Goal: Task Accomplishment & Management: Complete application form

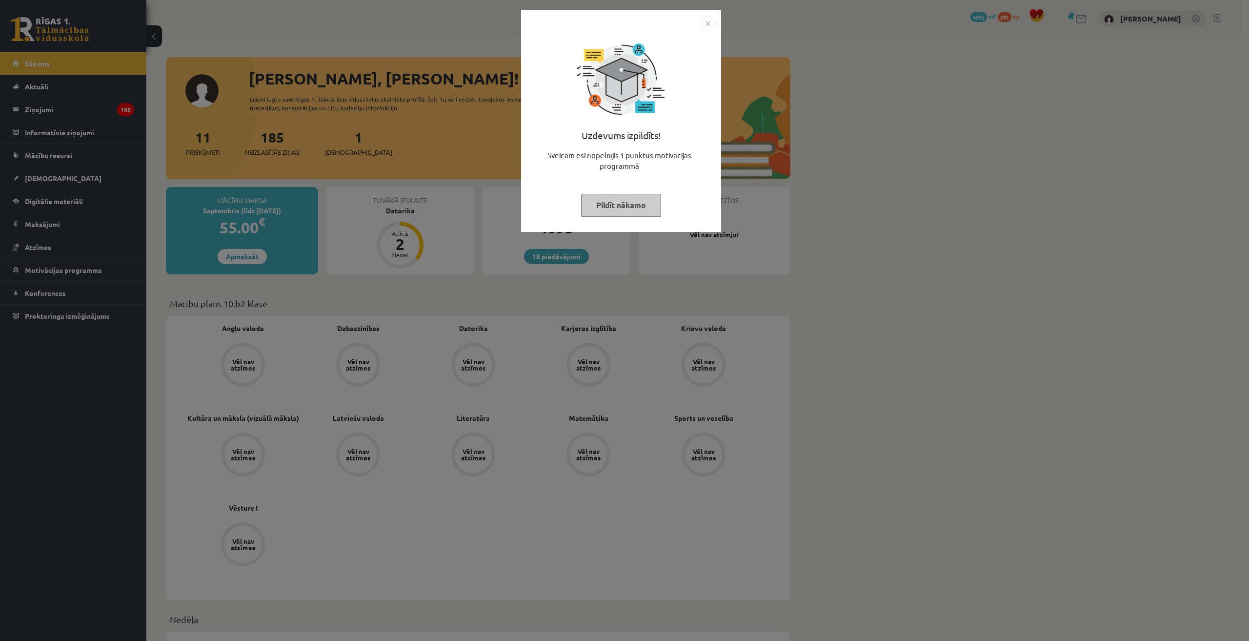
click at [704, 22] on img "Close" at bounding box center [708, 23] width 15 height 15
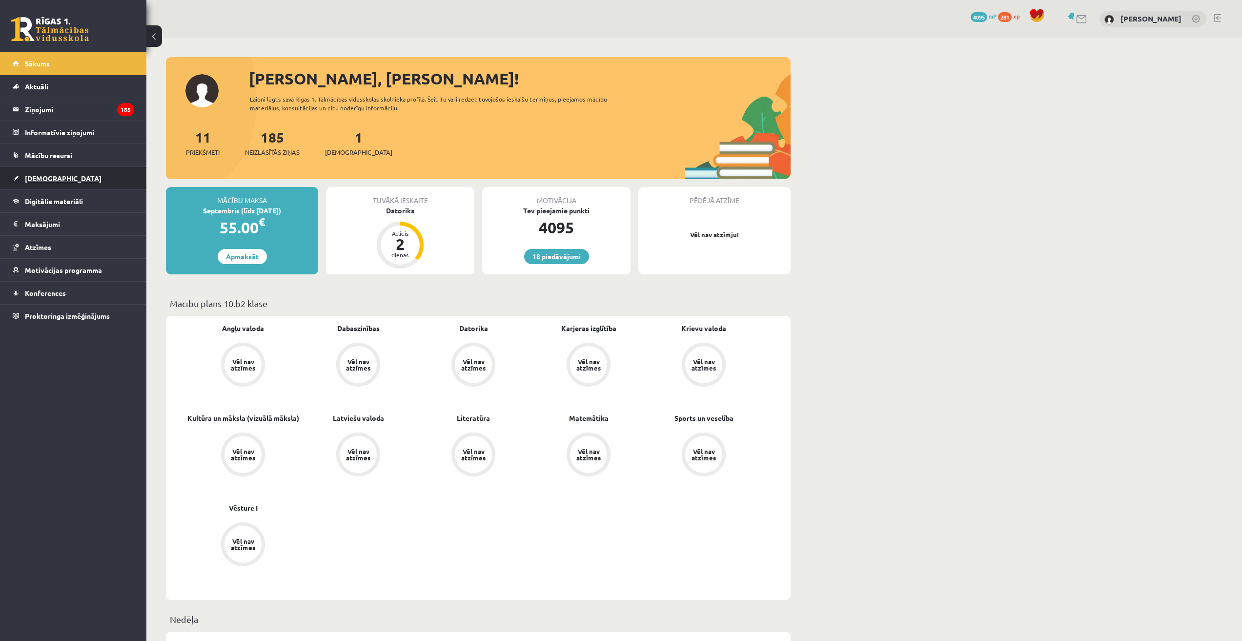
click at [27, 180] on span "[DEMOGRAPHIC_DATA]" at bounding box center [63, 178] width 77 height 9
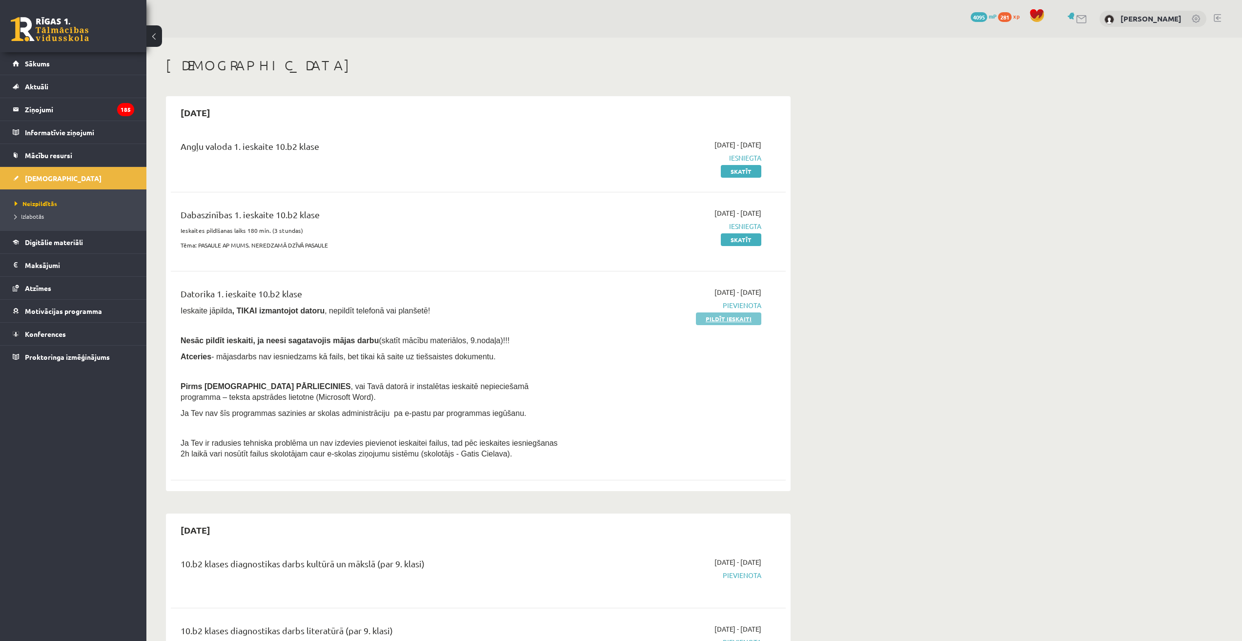
click at [706, 314] on link "Pildīt ieskaiti" at bounding box center [728, 318] width 65 height 13
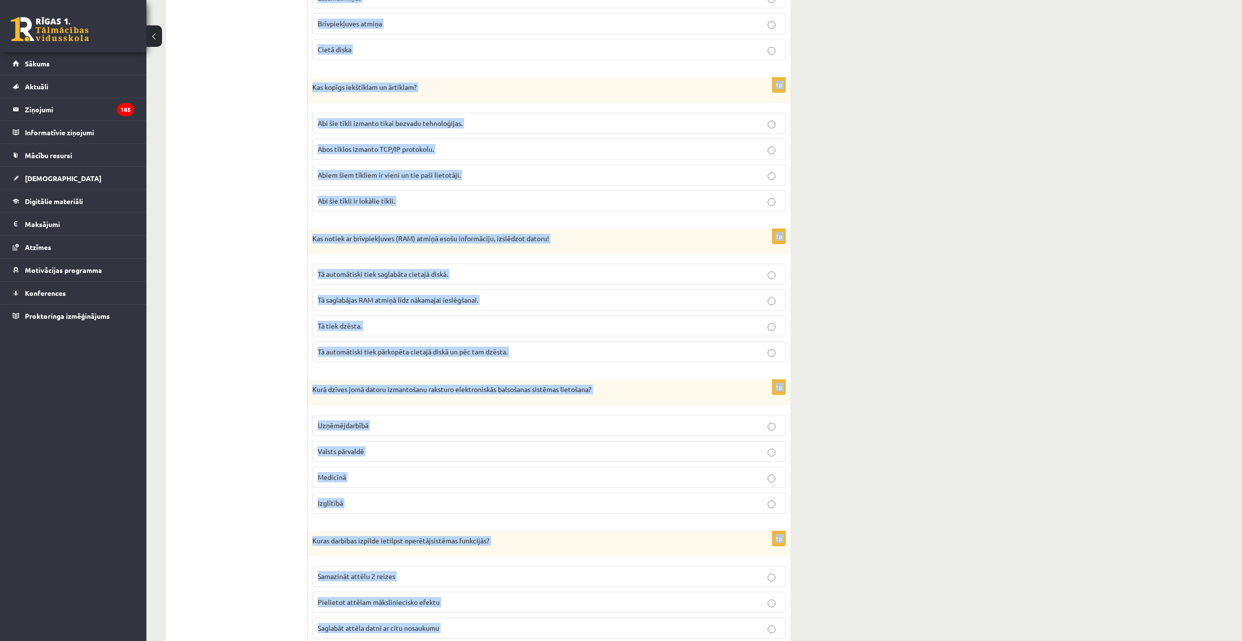
scroll to position [2452, 0]
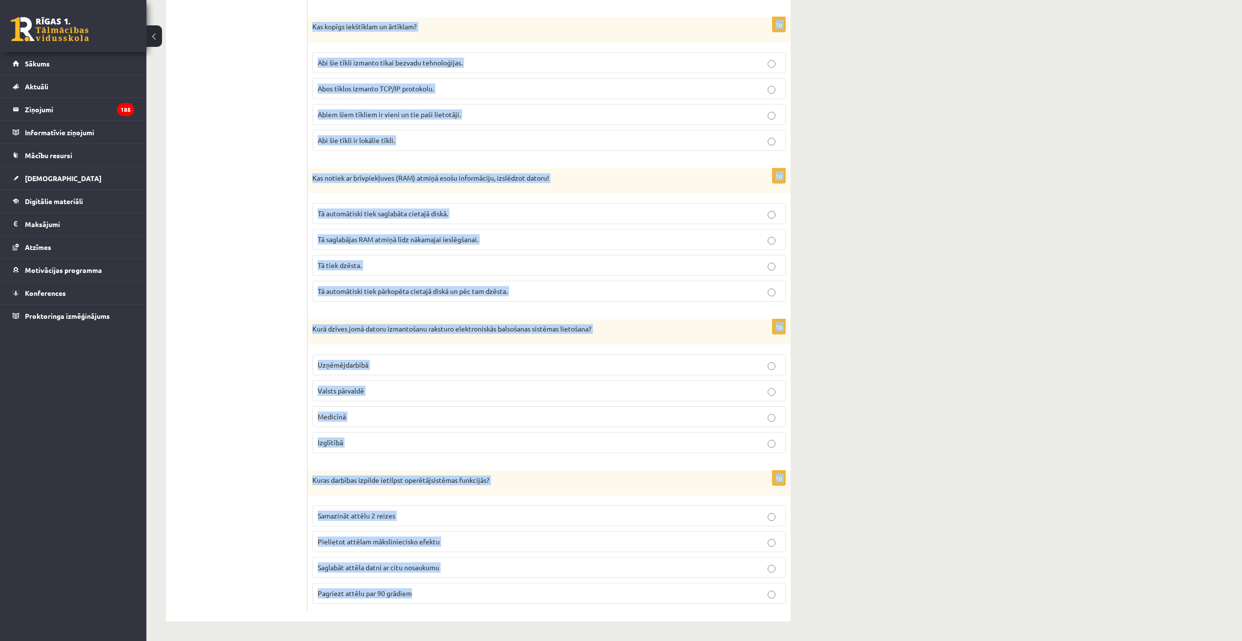
drag, startPoint x: 311, startPoint y: 338, endPoint x: 482, endPoint y: 615, distance: 325.5
copy form "Loremipsumdo sitametco ad elitse doeiu temporincididu utlab etdolore ma aliquae…"
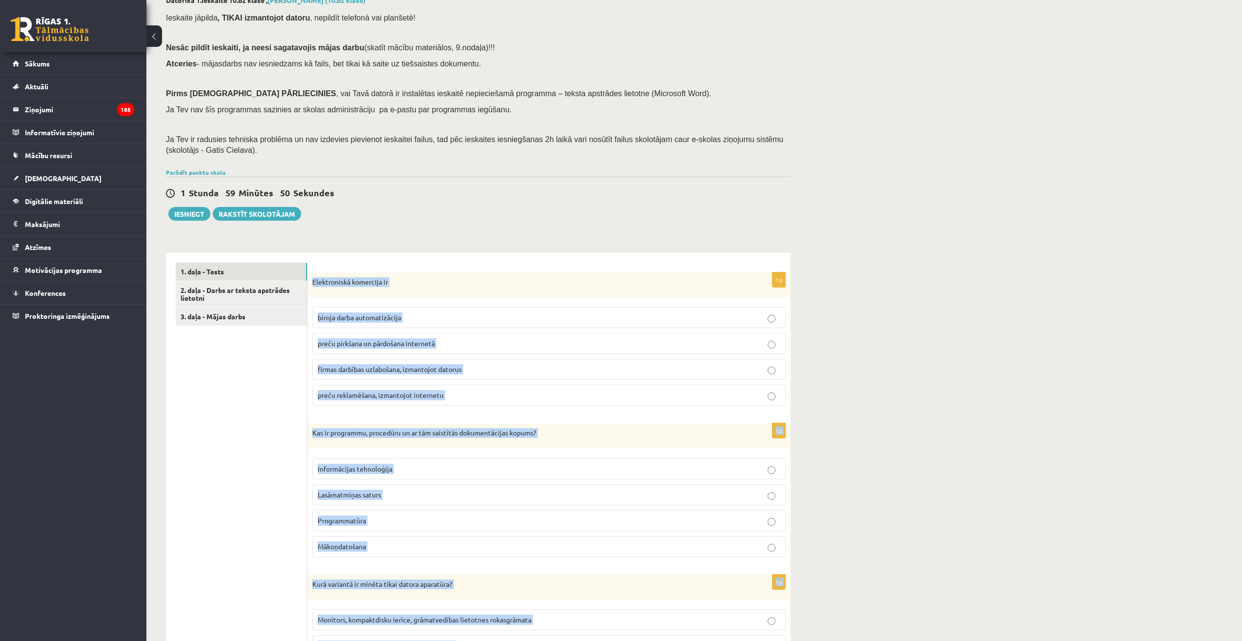
scroll to position [0, 0]
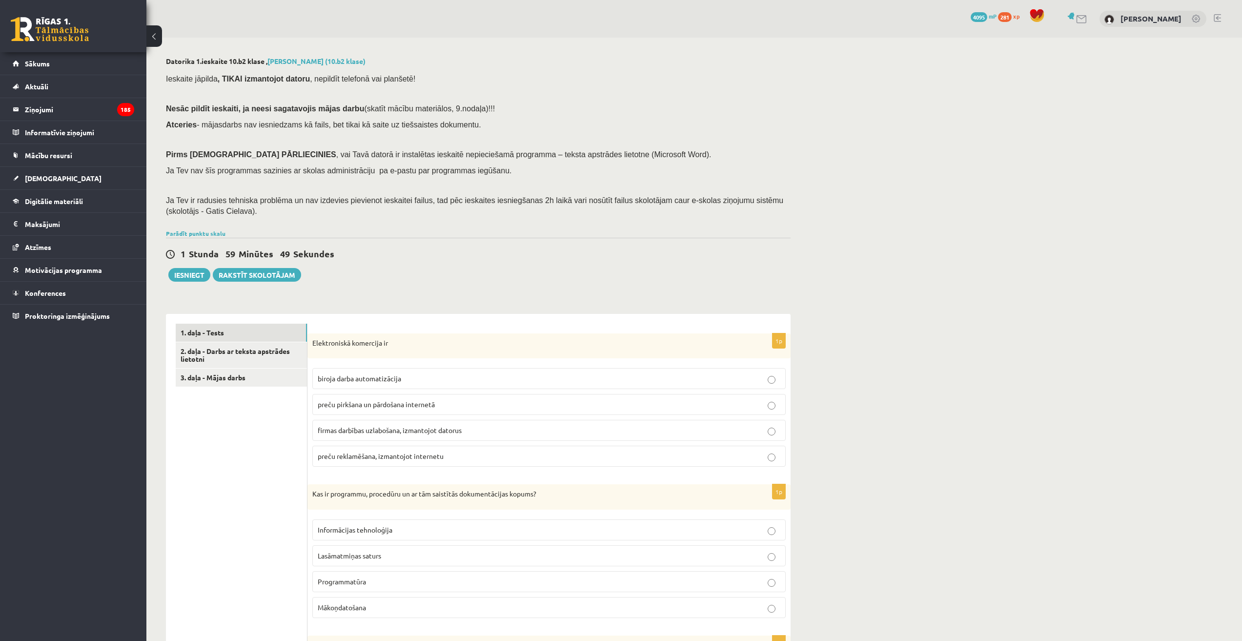
drag, startPoint x: 198, startPoint y: 526, endPoint x: 197, endPoint y: 481, distance: 44.9
click at [193, 237] on div "Parādīt punktu skalu Atzīme No Līdz 1 0 11 2 12 16 3 17 22 4 23 27 5 28 33 6 34…" at bounding box center [478, 233] width 625 height 9
click at [198, 229] on div "Parādīt punktu skalu Atzīme No Līdz 1 0 11 2 12 16 3 17 22 4 23 27 5 28 33 6 34…" at bounding box center [478, 233] width 625 height 9
click at [204, 231] on link "Parādīt punktu skalu" at bounding box center [196, 233] width 60 height 8
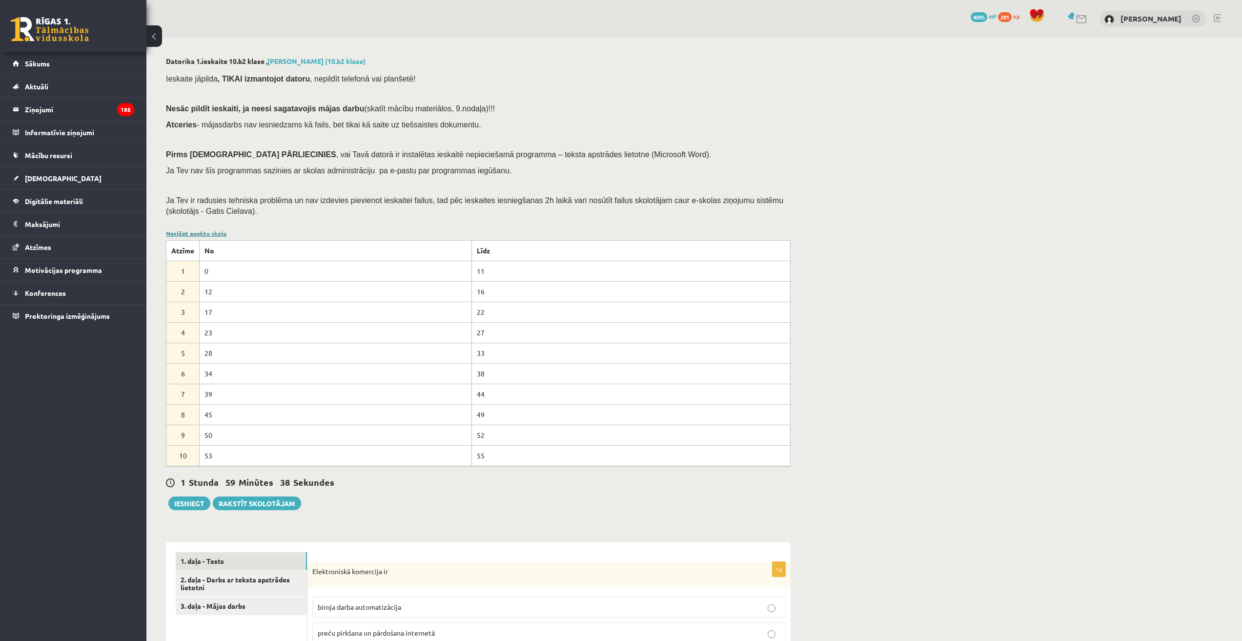
click at [204, 231] on link "Noslēpt punktu skalu" at bounding box center [196, 233] width 61 height 8
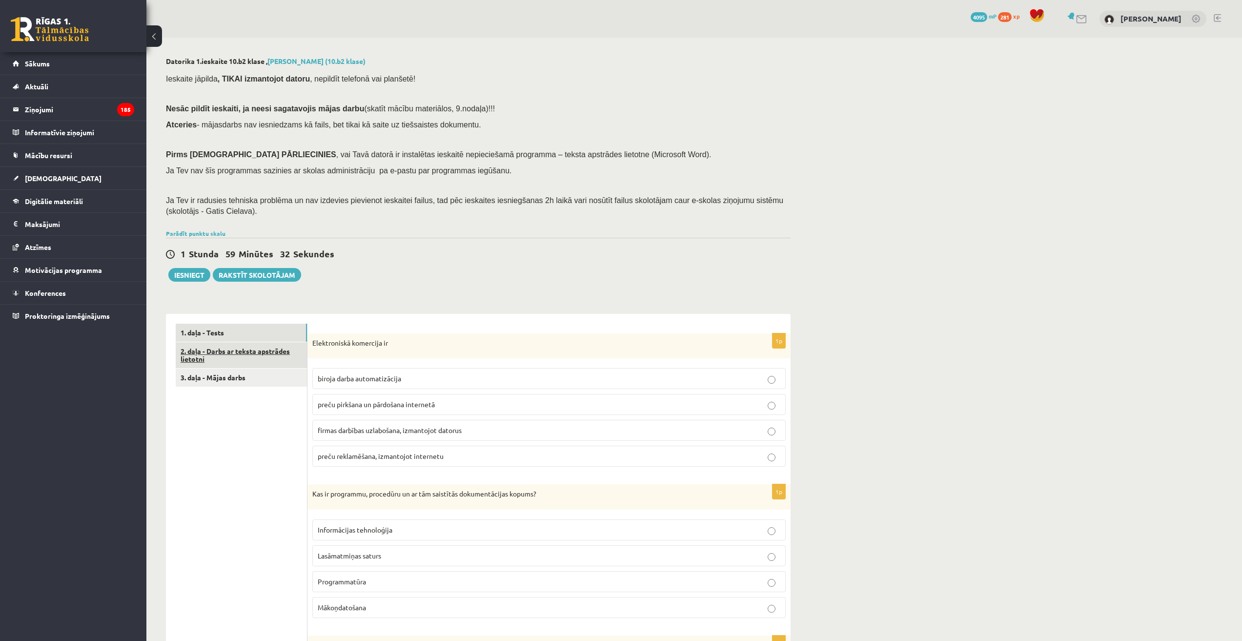
click at [250, 350] on link "2. daļa - Darbs ar teksta apstrādes lietotni" at bounding box center [241, 355] width 131 height 26
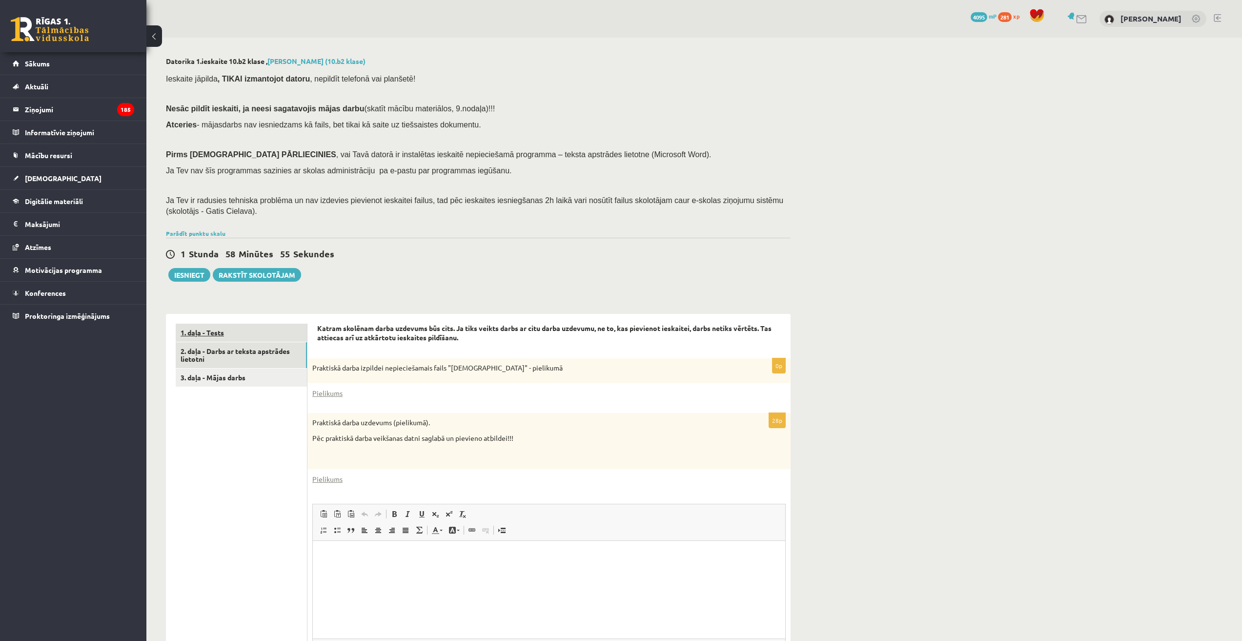
click at [267, 332] on link "1. daļa - Tests" at bounding box center [241, 333] width 131 height 18
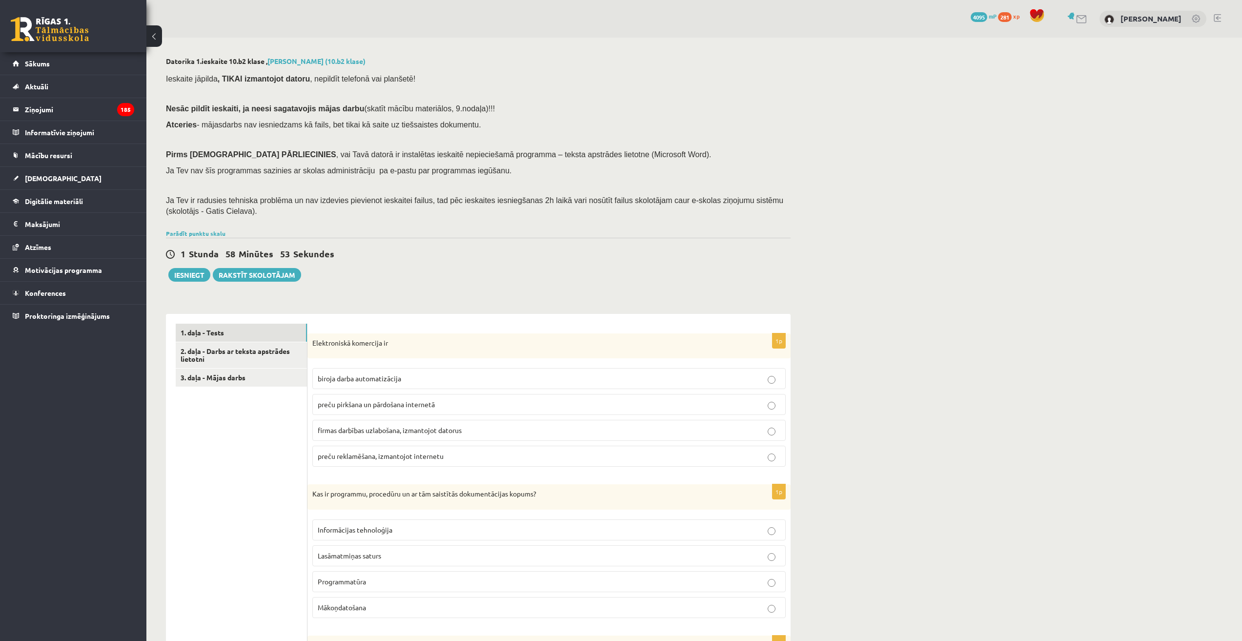
click at [382, 466] on label "preču reklamēšana, izmantojot internetu" at bounding box center [548, 455] width 473 height 21
click at [402, 399] on label "preču pirkšana un pārdošana internetā" at bounding box center [548, 404] width 473 height 21
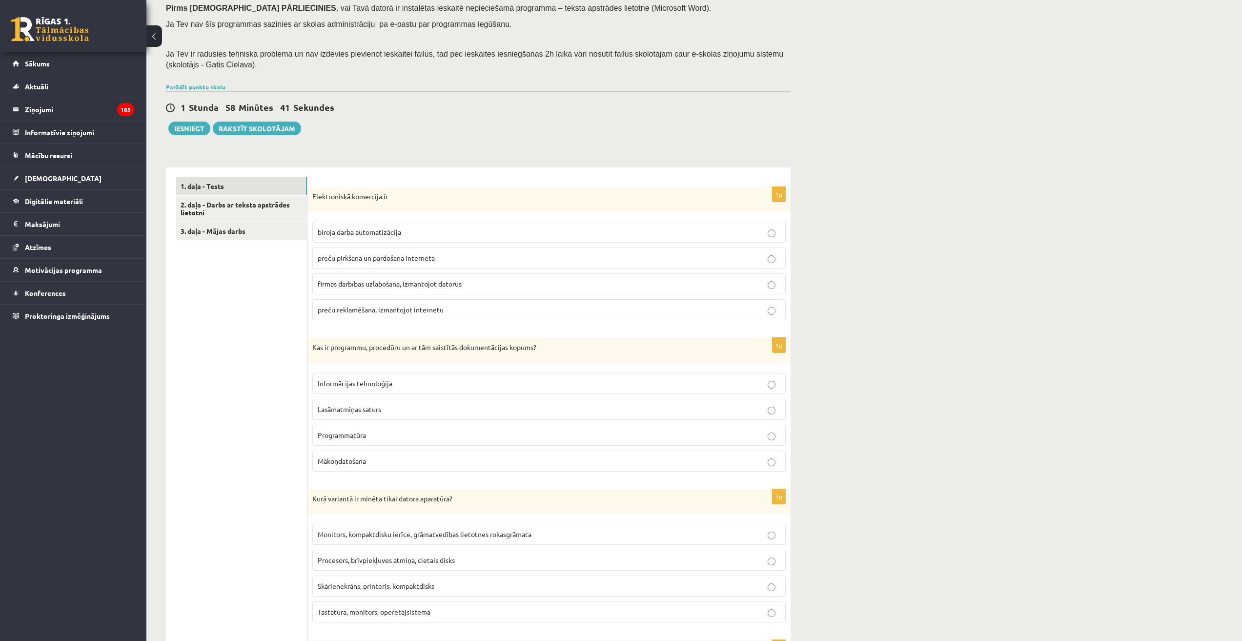
click at [364, 438] on span "Programmatūra" at bounding box center [342, 434] width 48 height 9
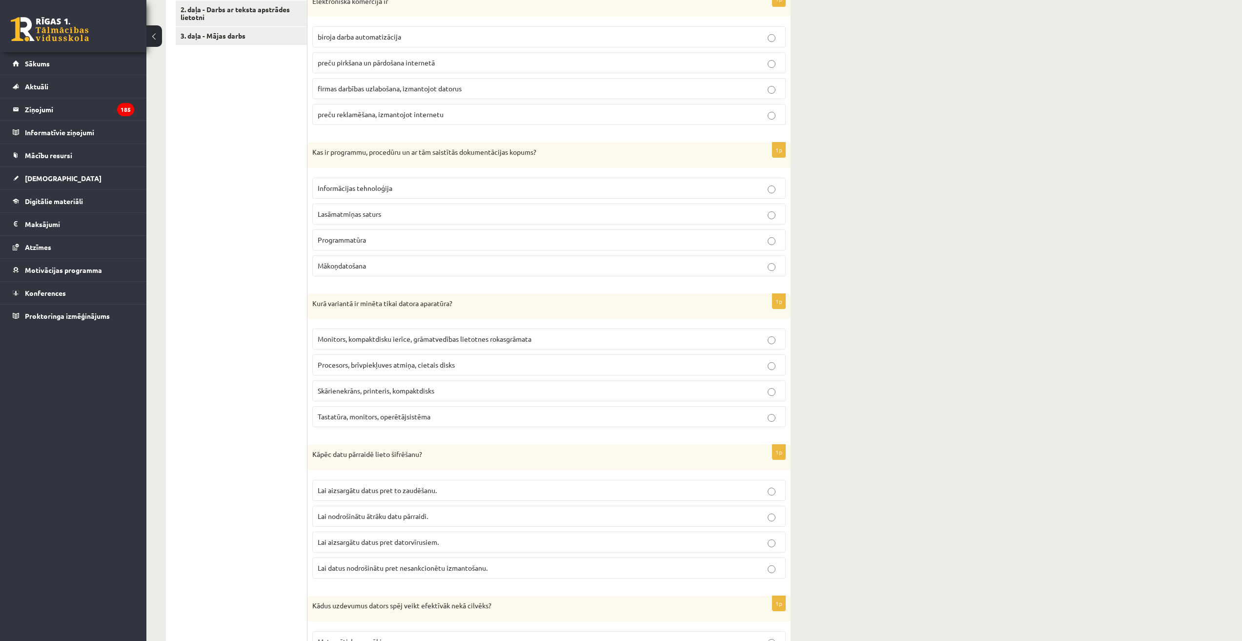
click at [398, 364] on span "Procesors, brīvpiekļuves atmiņa, cietais disks" at bounding box center [386, 364] width 137 height 9
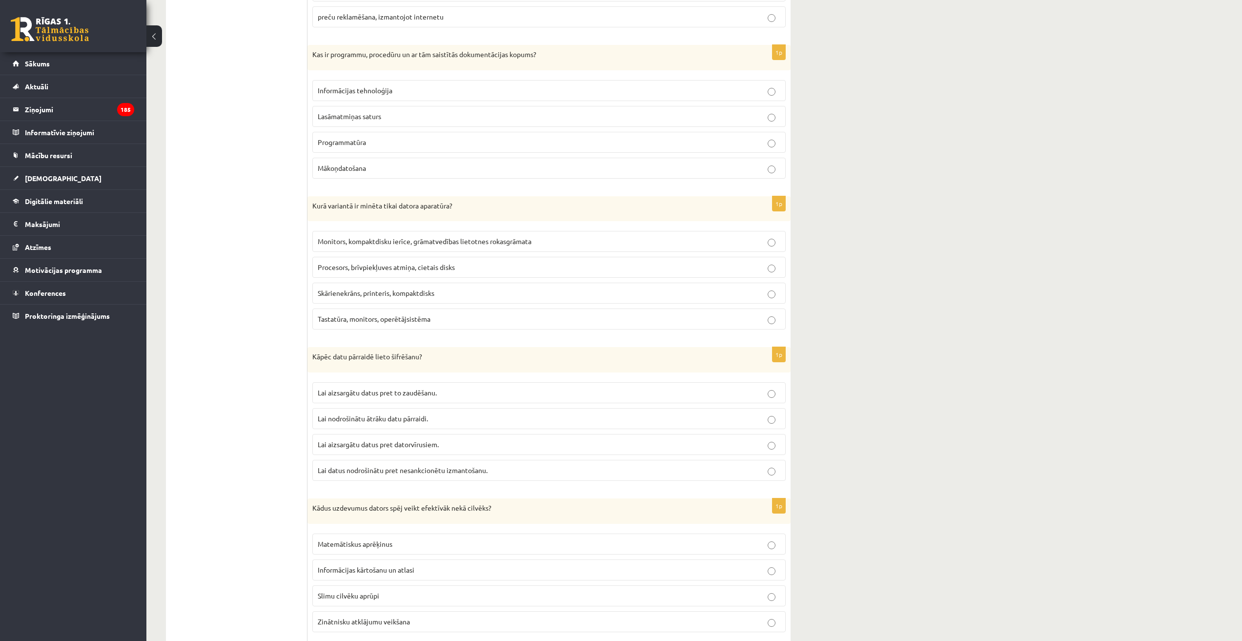
click at [410, 470] on span "Lai datus nodrošinātu pret nesankcionētu izmantošanu." at bounding box center [403, 470] width 170 height 9
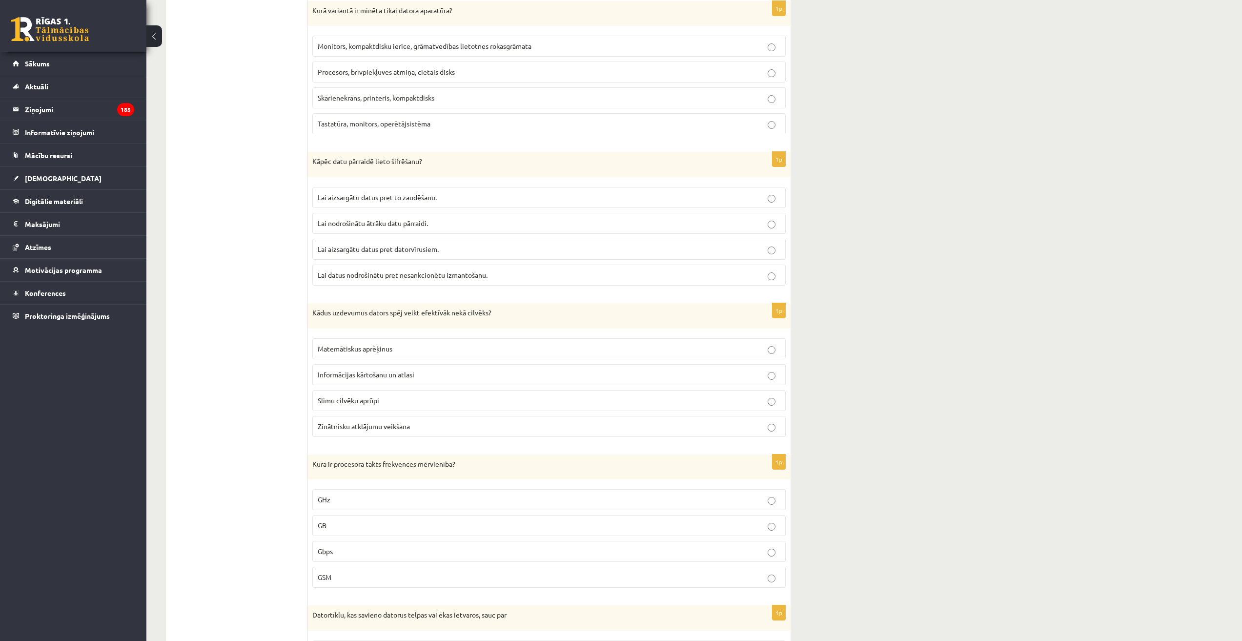
click at [410, 350] on p "Matemātiskus aprēķinus" at bounding box center [549, 349] width 463 height 10
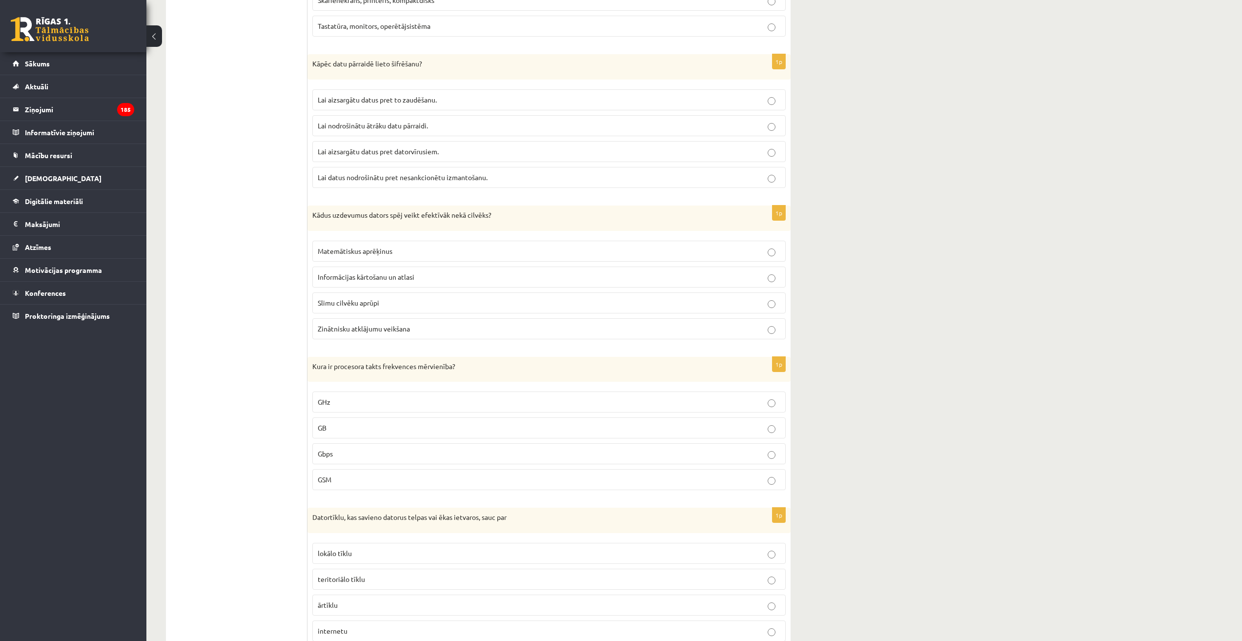
click at [435, 407] on p "GHz" at bounding box center [549, 402] width 463 height 10
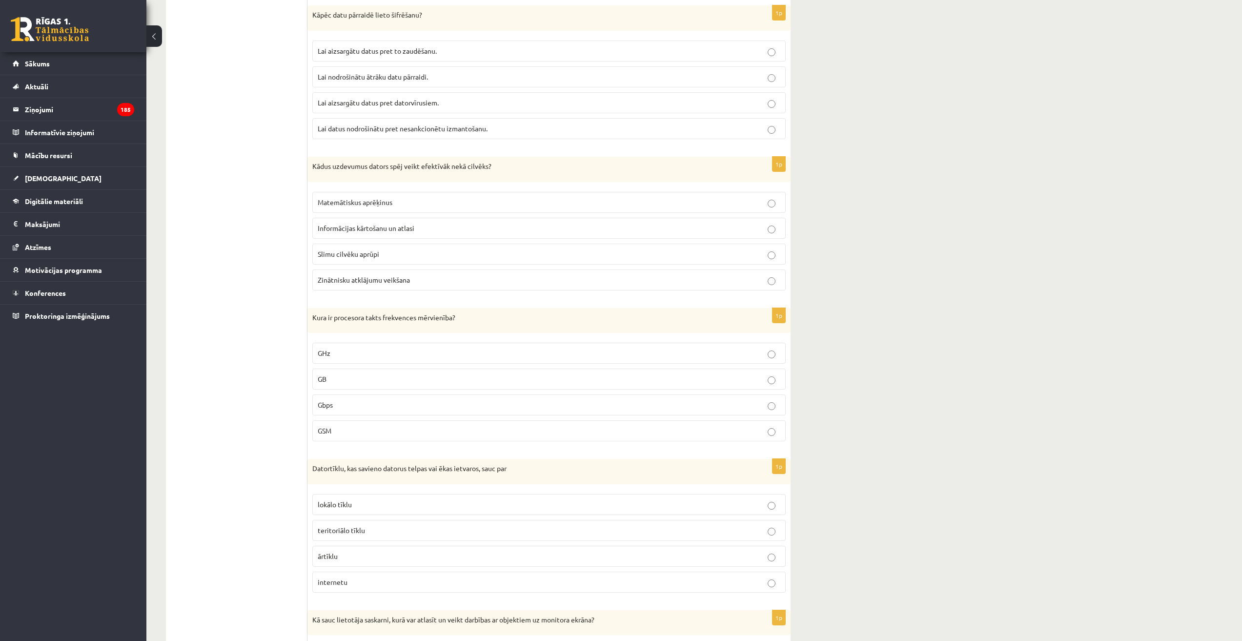
scroll to position [927, 0]
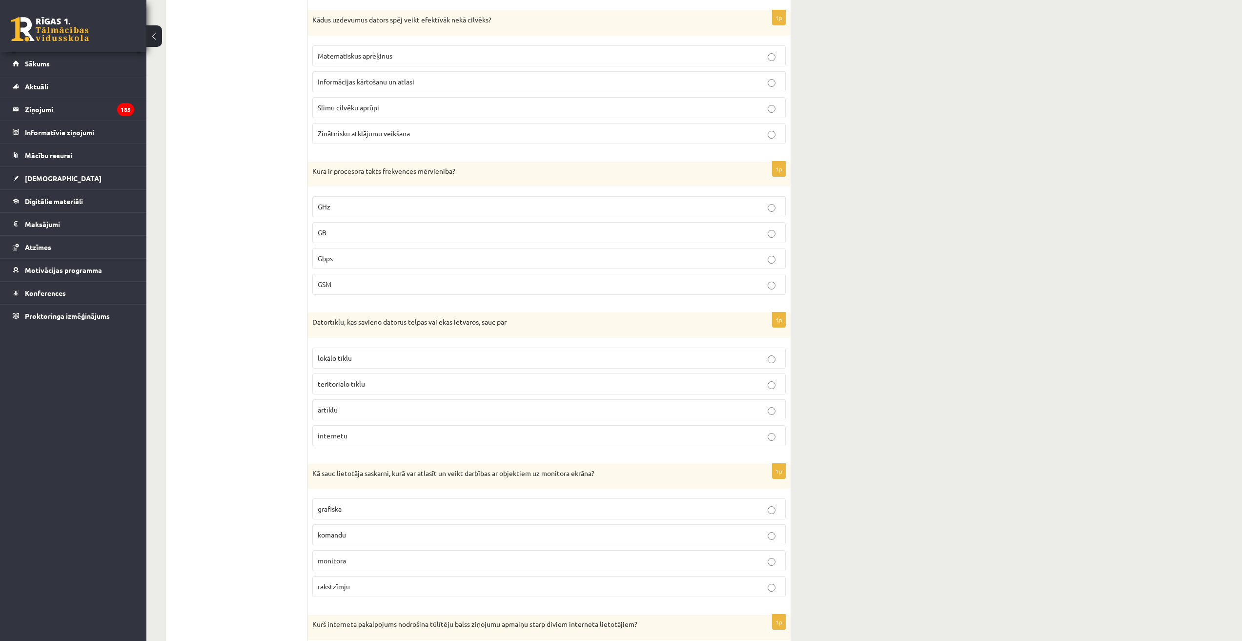
click at [387, 355] on p "lokālo tīklu" at bounding box center [549, 358] width 463 height 10
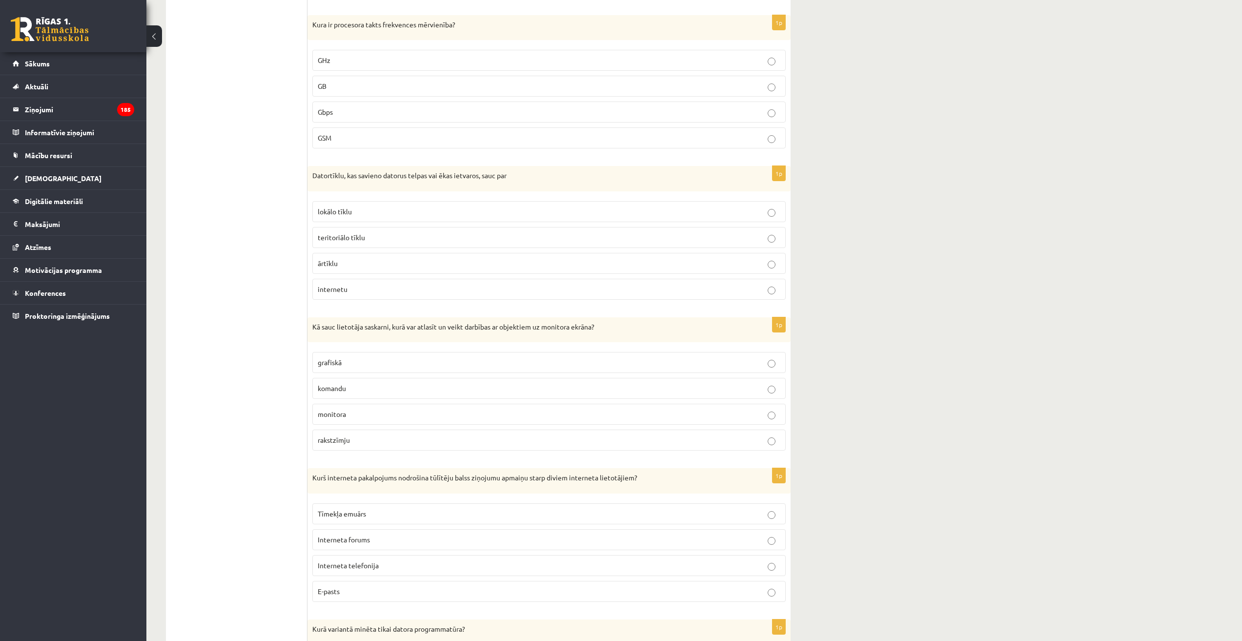
click at [373, 365] on p "grafiskā" at bounding box center [549, 362] width 463 height 10
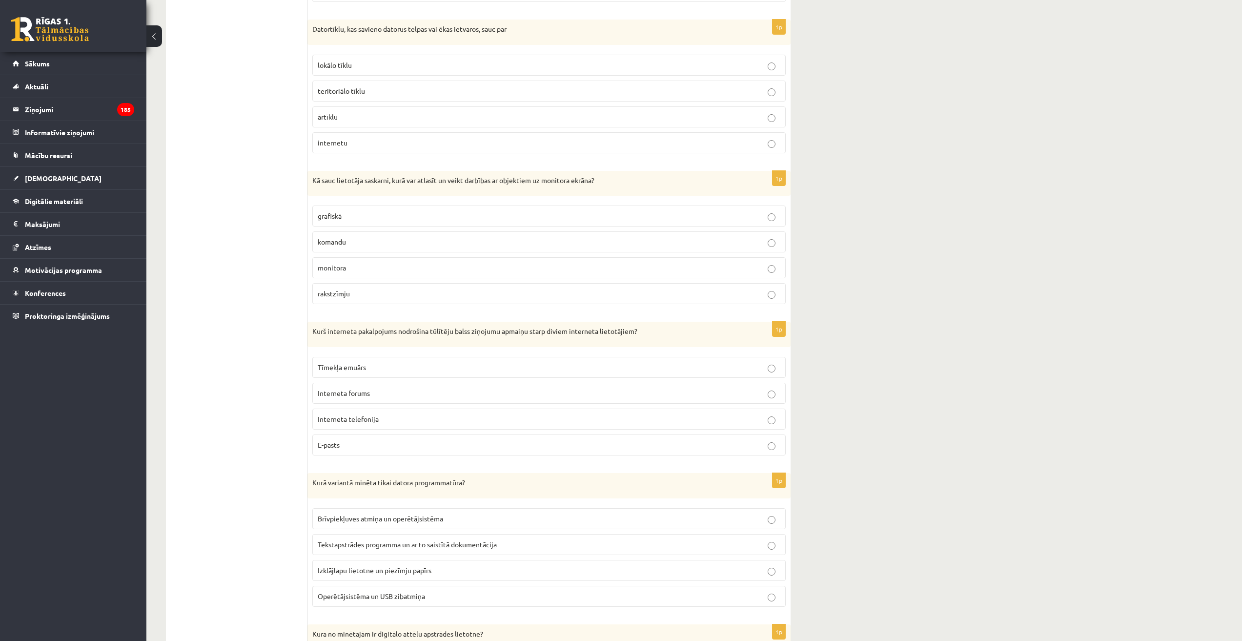
click at [431, 393] on p "Interneta forums" at bounding box center [549, 393] width 463 height 10
click at [426, 426] on label "Interneta telefonija" at bounding box center [548, 418] width 473 height 21
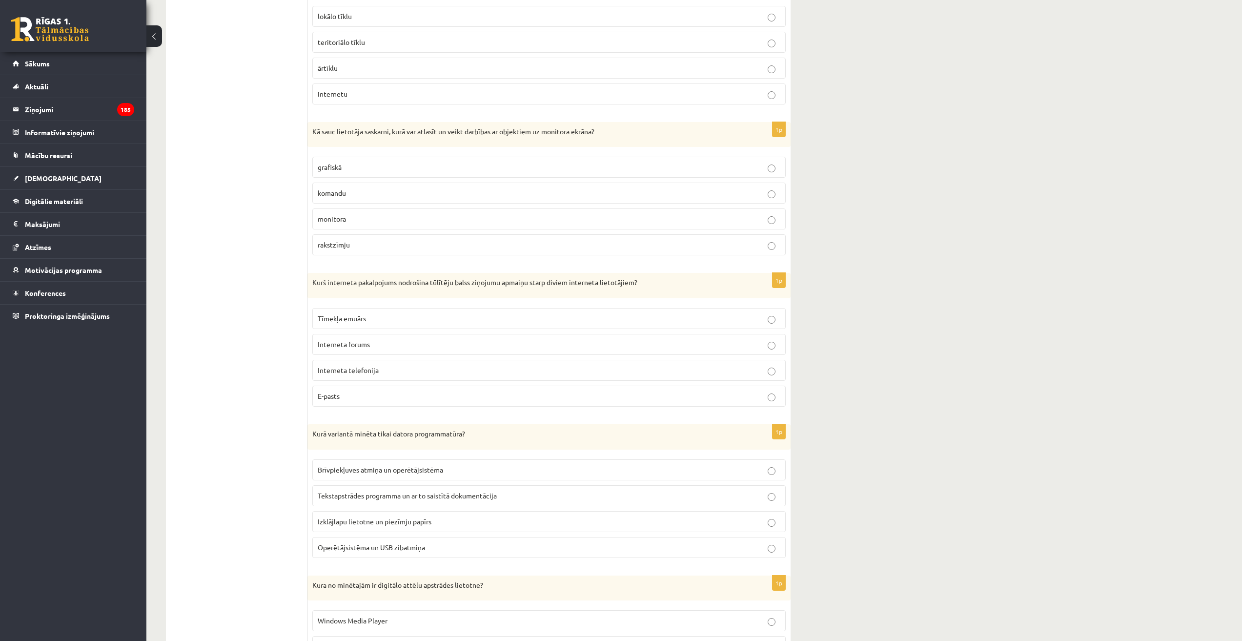
click at [380, 488] on label "Tekstapstrādes programma un ar to saistītā dokumentācija" at bounding box center [548, 495] width 473 height 21
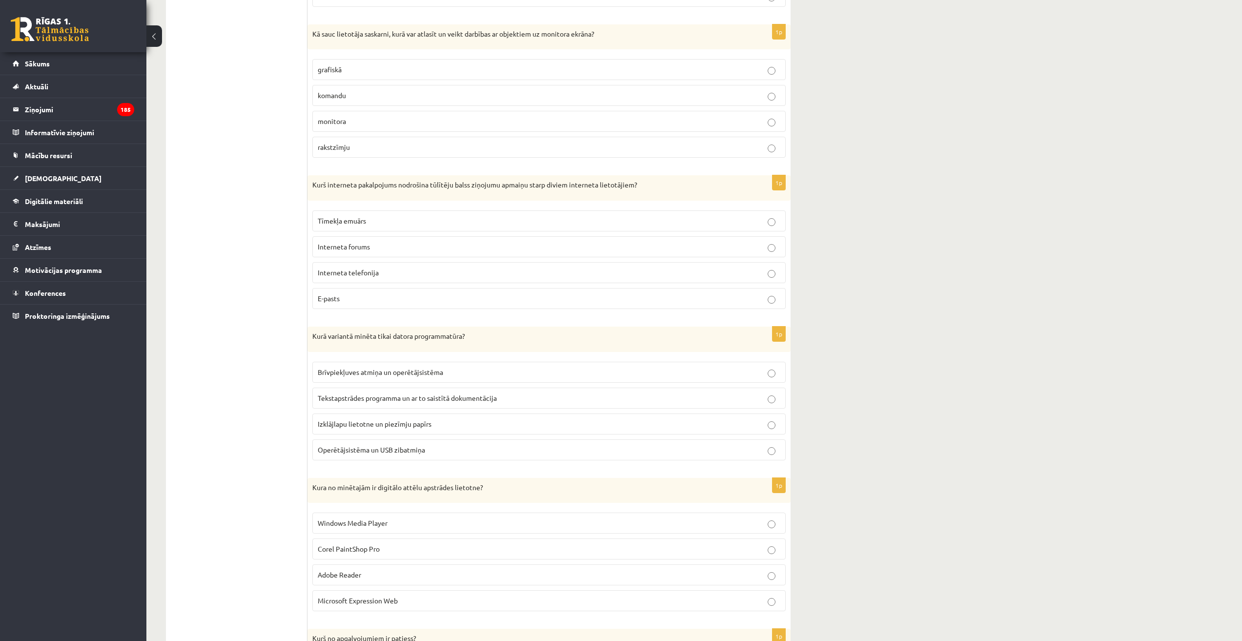
scroll to position [1464, 0]
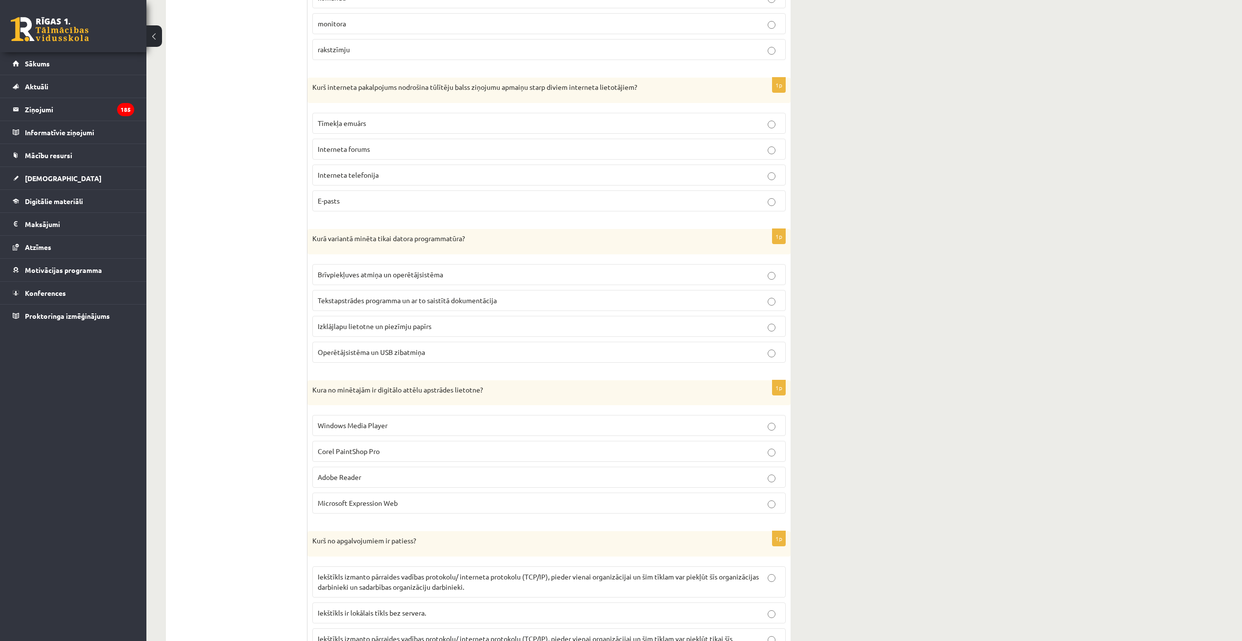
click at [373, 450] on span "Corel PaintShop Pro" at bounding box center [349, 450] width 62 height 9
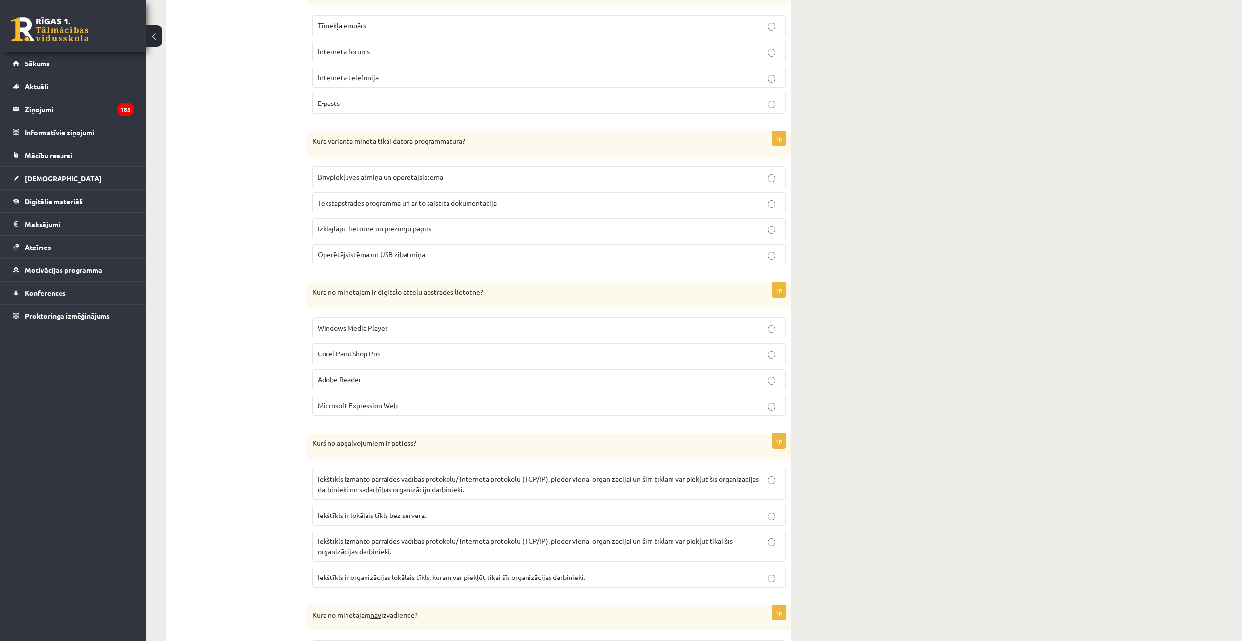
click at [556, 552] on p "Iekštīkls izmanto pārraides vadības protokolu/ interneta protokolu (TCP/IP), pi…" at bounding box center [549, 546] width 463 height 20
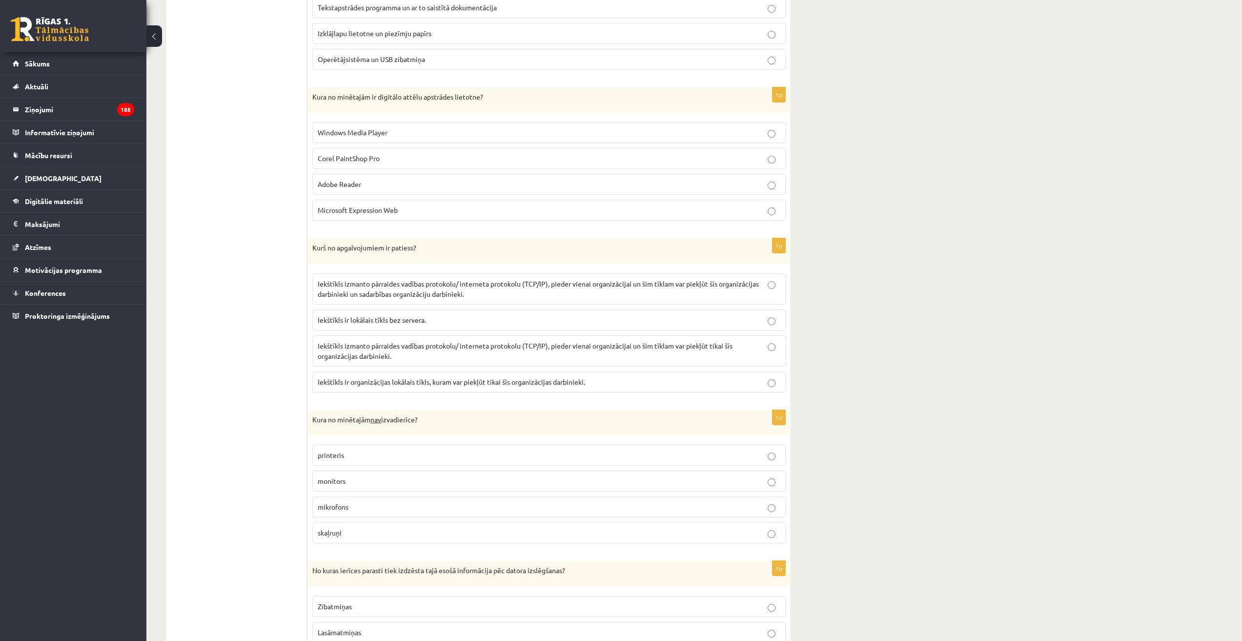
scroll to position [1805, 0]
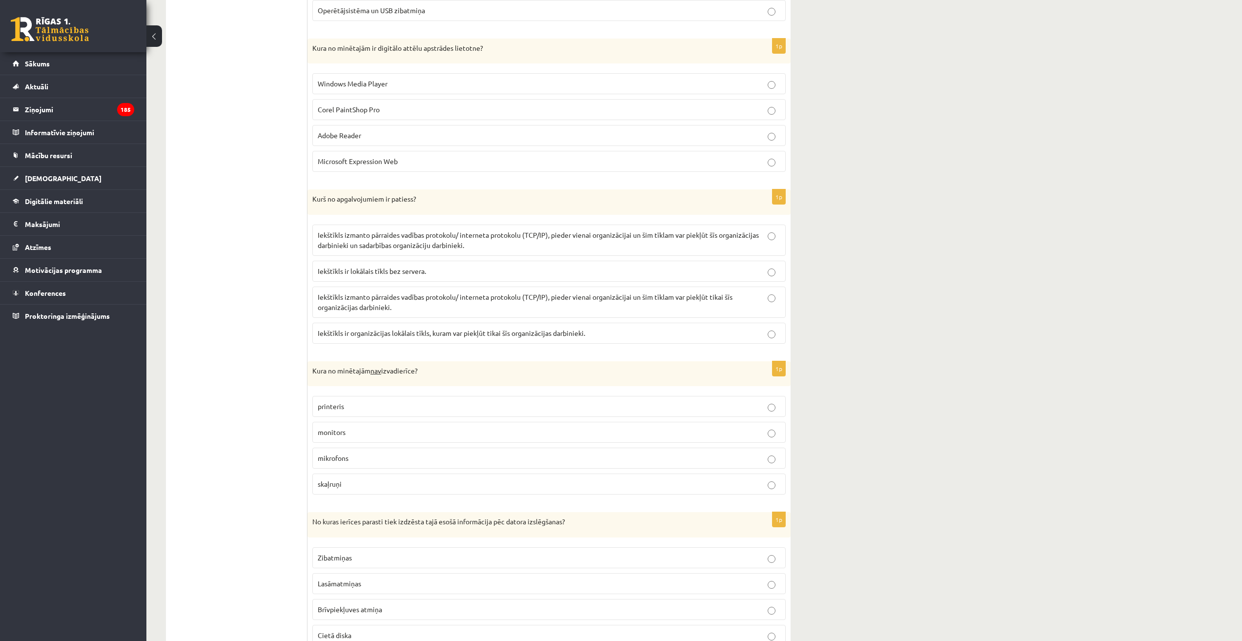
click at [441, 461] on p "mikrofons" at bounding box center [549, 458] width 463 height 10
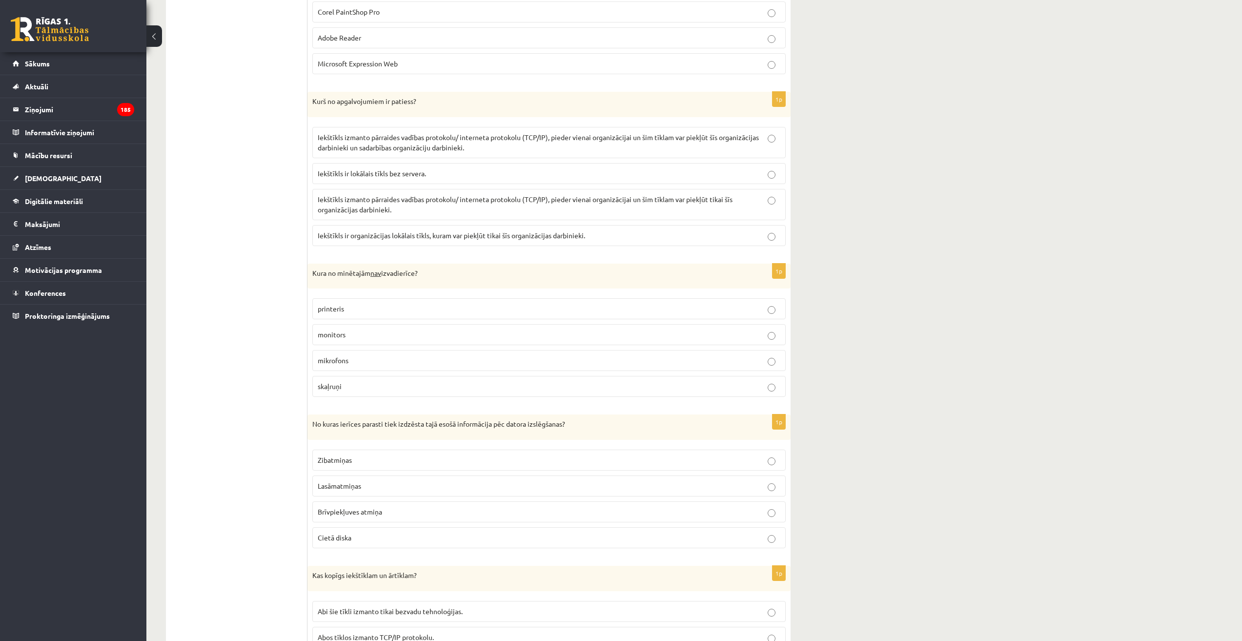
scroll to position [2001, 0]
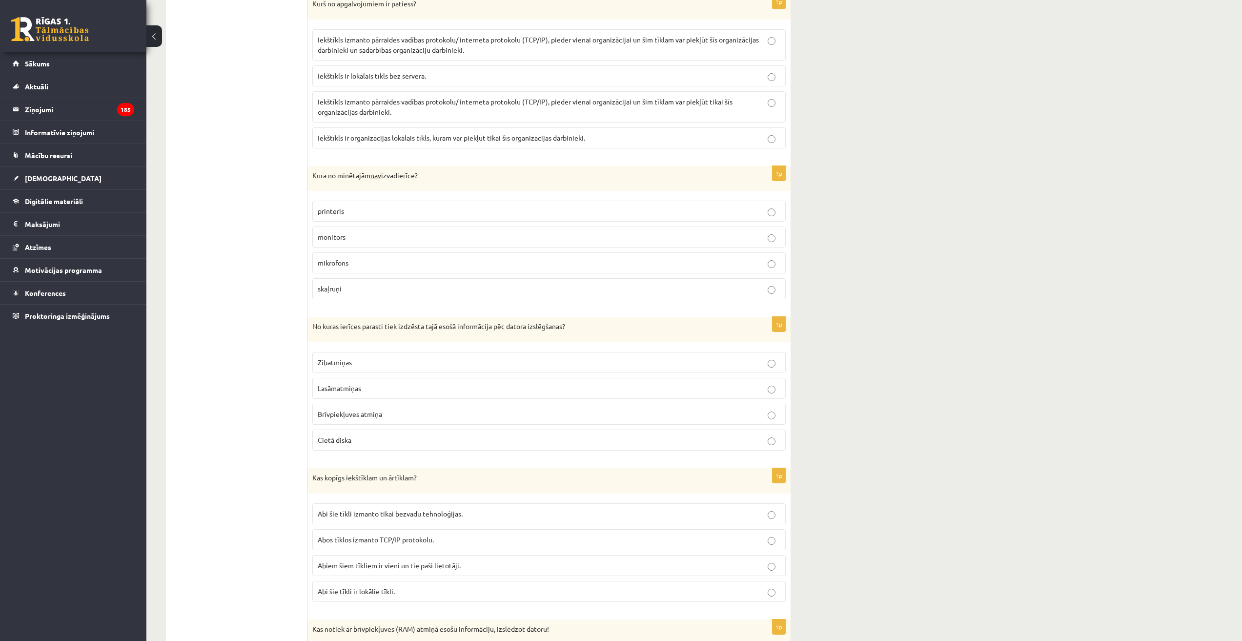
click at [404, 417] on p "Brīvpiekļuves atmiņa" at bounding box center [549, 414] width 463 height 10
click at [428, 536] on span "Abos tīklos izmanto TCP/IP protokolu." at bounding box center [376, 539] width 116 height 9
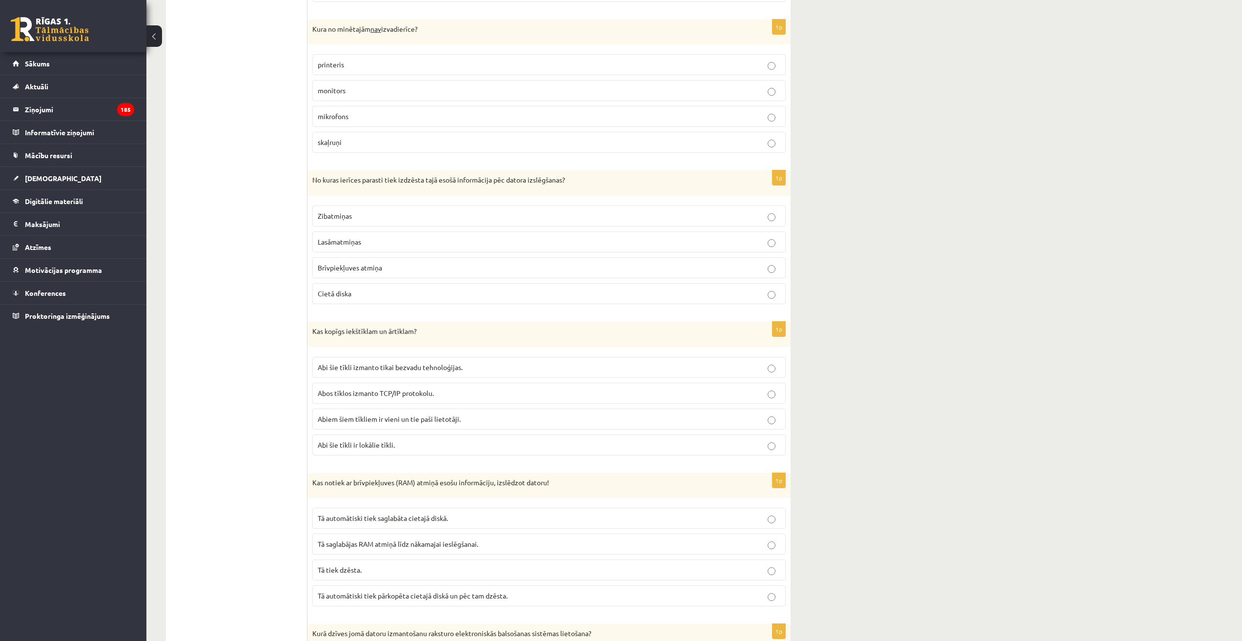
click at [431, 578] on label "Tā tiek dzēsta." at bounding box center [548, 569] width 473 height 21
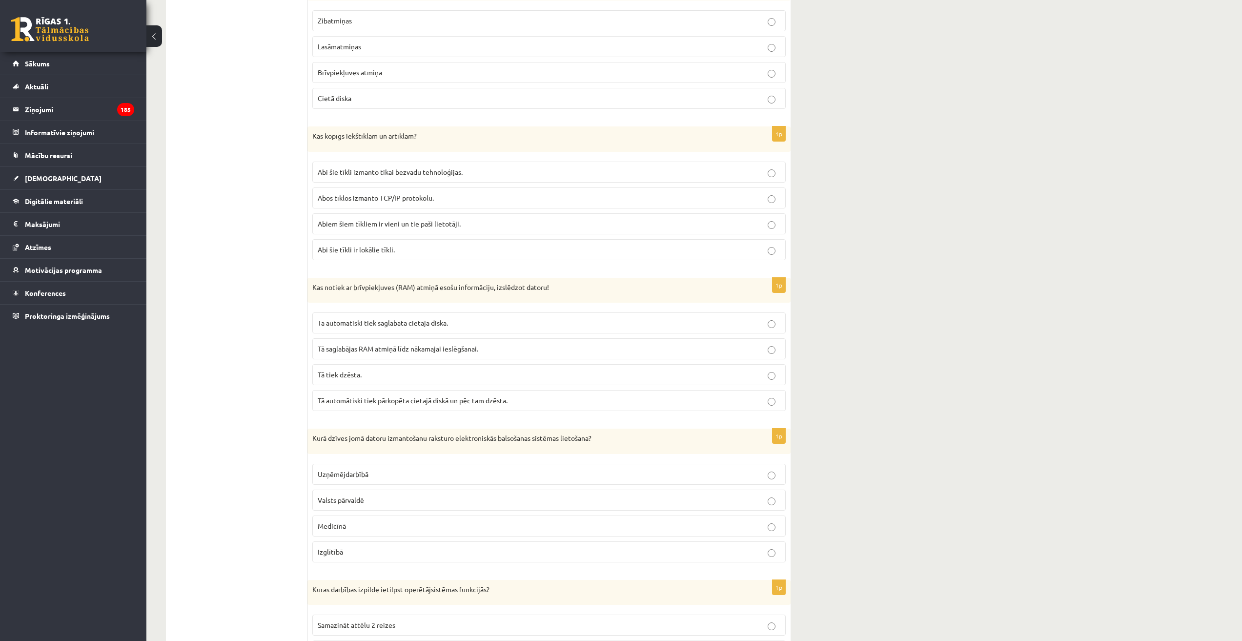
scroll to position [2452, 0]
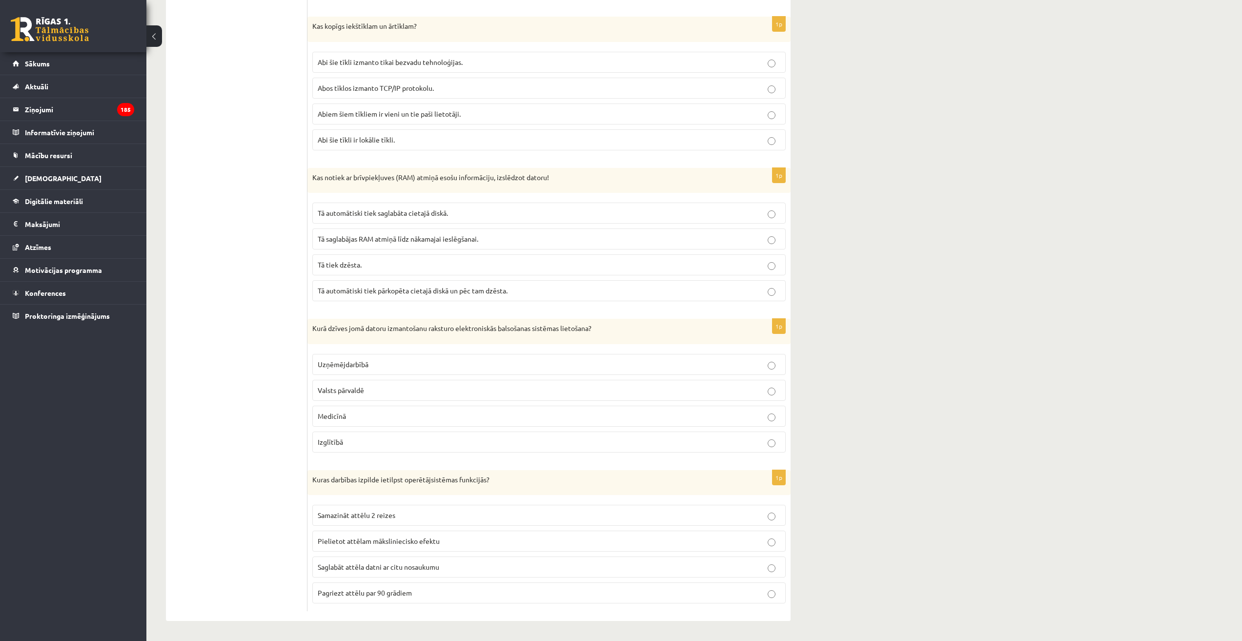
click at [412, 563] on span "Saglabāt attēla datni ar citu nosaukumu" at bounding box center [378, 566] width 121 height 9
click at [365, 389] on p "Valsts pārvaldē" at bounding box center [549, 390] width 463 height 10
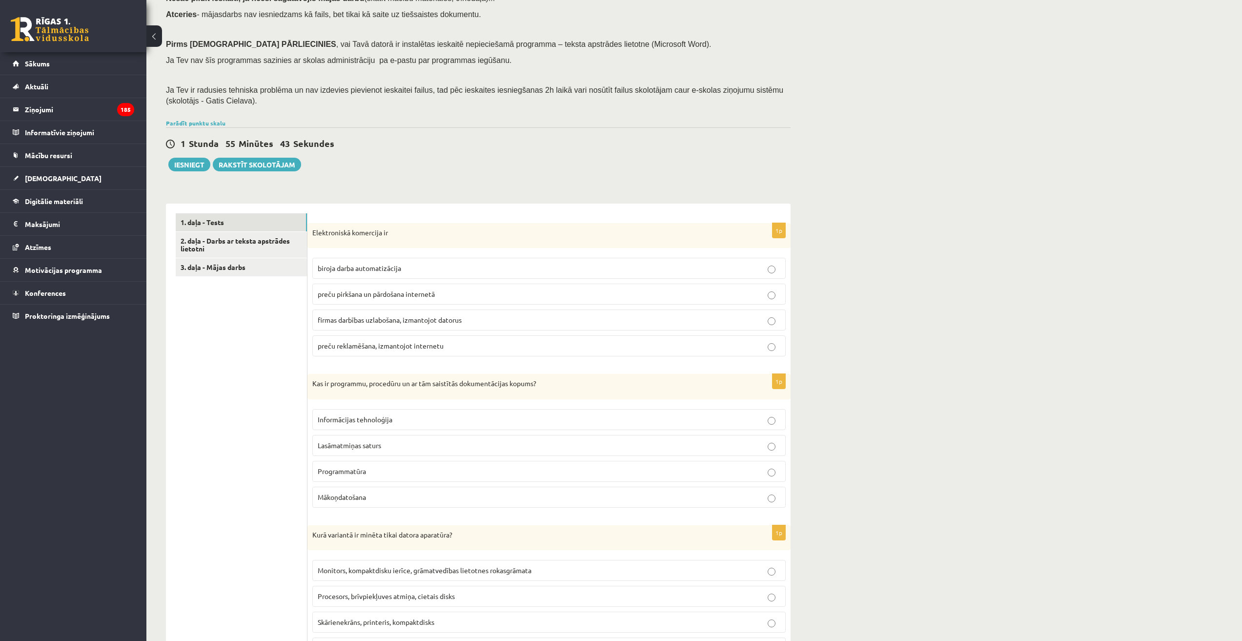
scroll to position [0, 0]
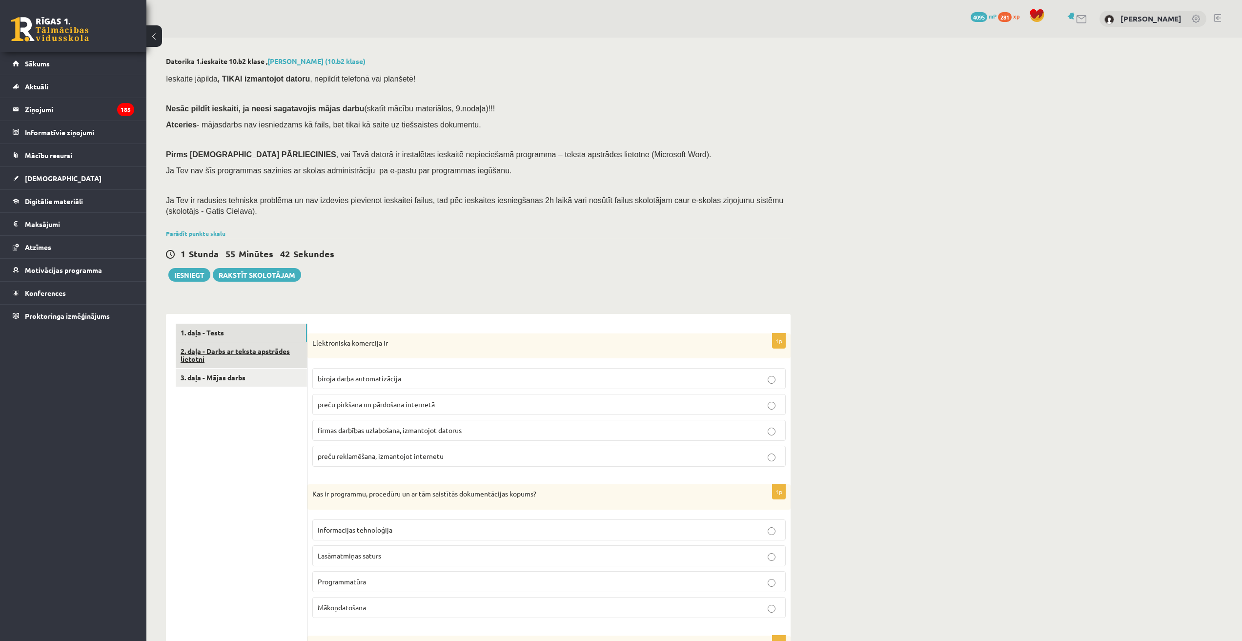
click at [251, 354] on link "2. daļa - Darbs ar teksta apstrādes lietotni" at bounding box center [241, 355] width 131 height 26
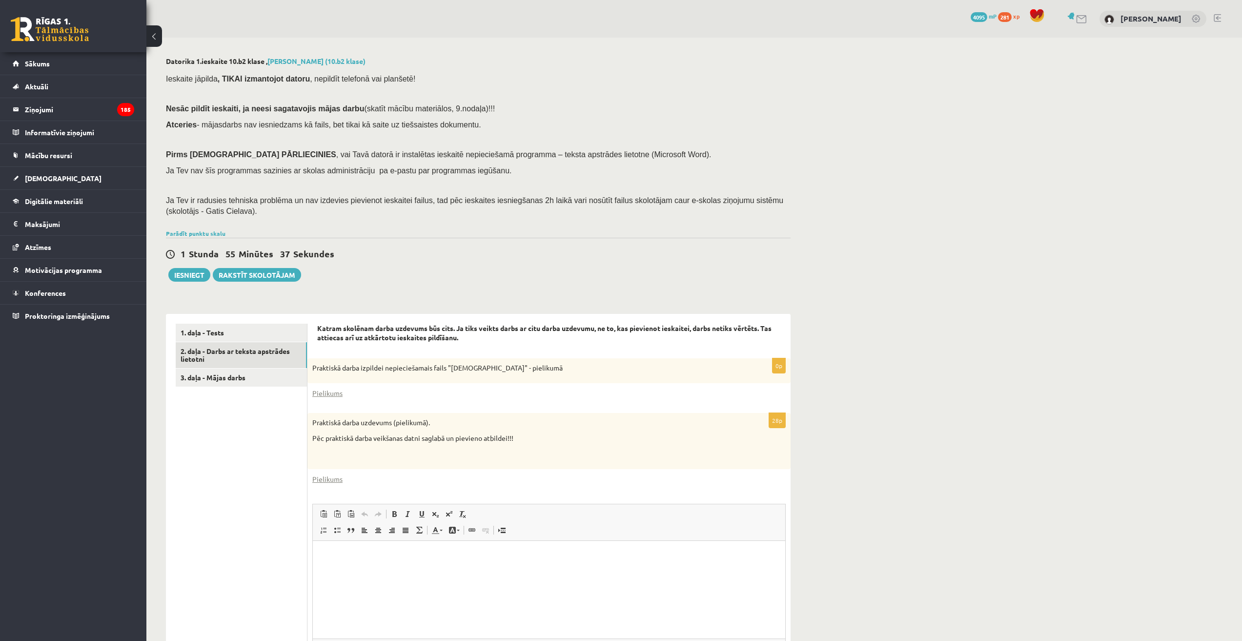
click at [332, 400] on div "0p Praktiskā darba izpildei nepieciešamais fails "[DEMOGRAPHIC_DATA]" - pieliku…" at bounding box center [548, 380] width 483 height 45
click at [332, 387] on div "0p Praktiskā darba izpildei nepieciešamais fails "[DEMOGRAPHIC_DATA]" - pieliku…" at bounding box center [548, 380] width 483 height 45
click at [330, 391] on link "Pielikums" at bounding box center [327, 393] width 30 height 10
click at [325, 484] on link "Pielikums" at bounding box center [327, 479] width 30 height 10
click at [238, 335] on link "1. daļa - Tests" at bounding box center [241, 333] width 131 height 18
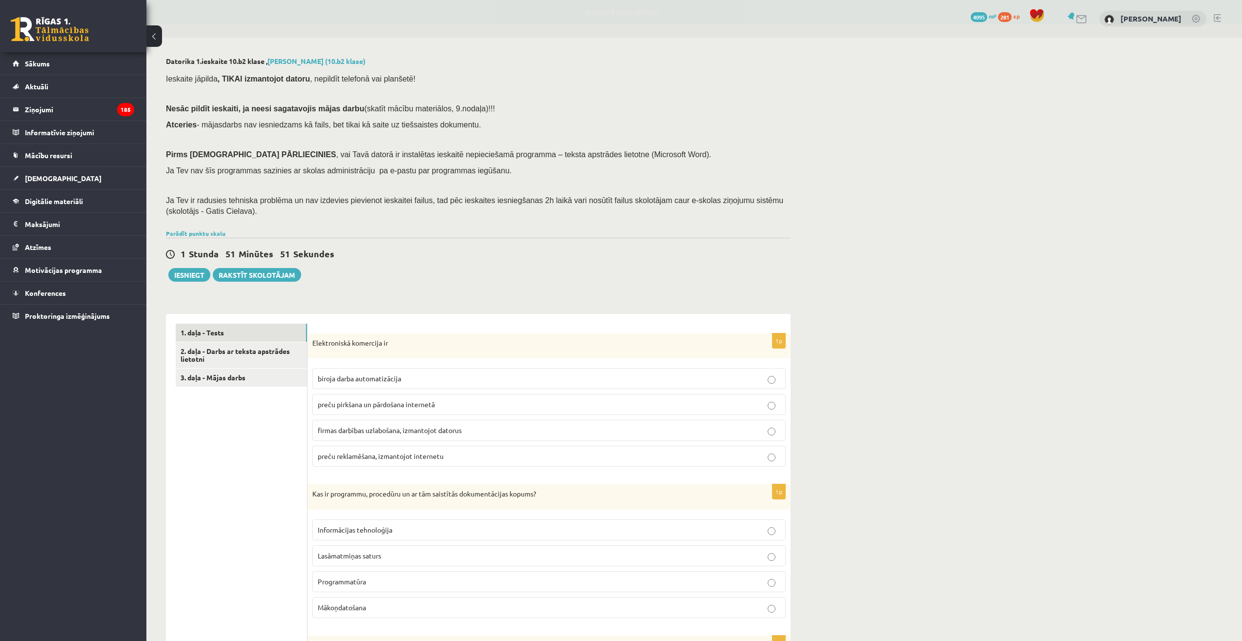
drag, startPoint x: 192, startPoint y: 224, endPoint x: 197, endPoint y: 226, distance: 5.3
click at [193, 224] on div "Ieskaite jāpilda , TIKAI izmantojot datoru , nepildīt telefonā vai planšetē! Ne…" at bounding box center [478, 147] width 625 height 158
drag, startPoint x: 199, startPoint y: 226, endPoint x: 210, endPoint y: 231, distance: 12.4
click at [210, 231] on link "Parādīt punktu skalu" at bounding box center [196, 233] width 60 height 8
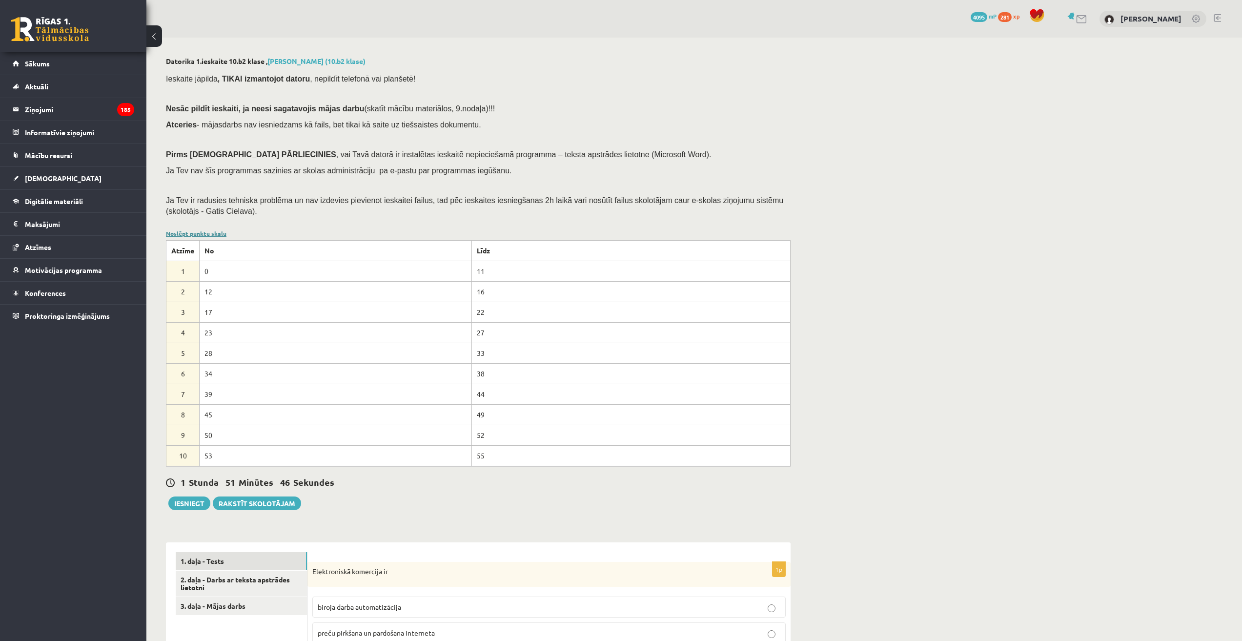
click at [190, 231] on link "Noslēpt punktu skalu" at bounding box center [196, 233] width 61 height 8
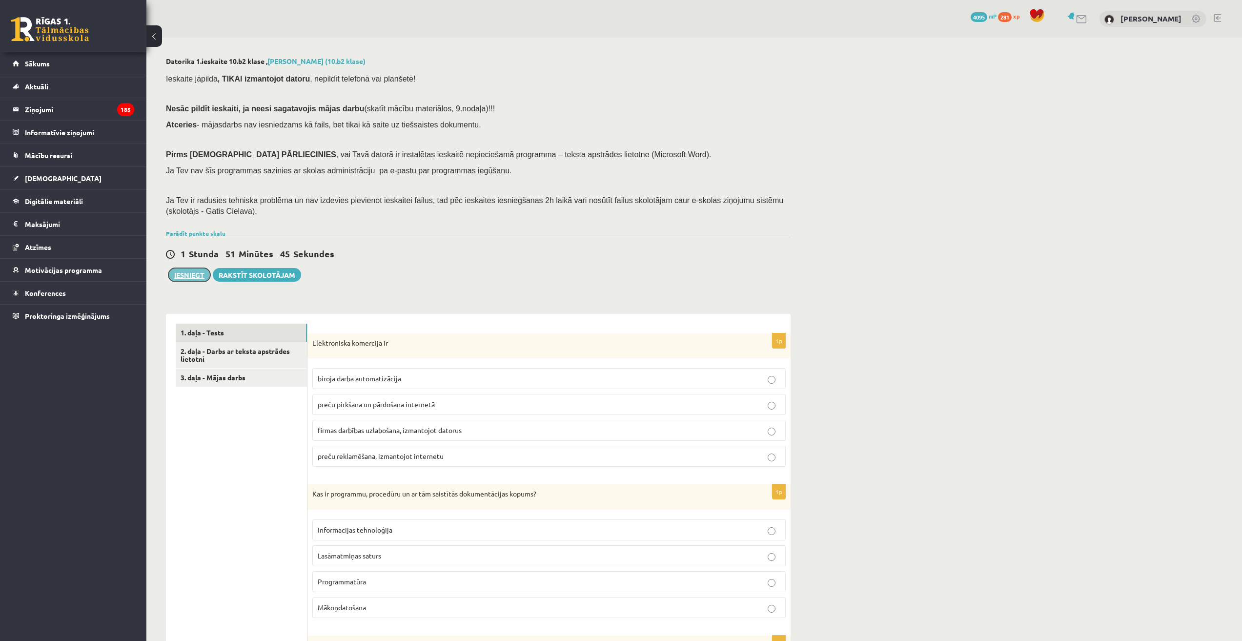
click at [193, 272] on button "Iesniegt" at bounding box center [189, 275] width 42 height 14
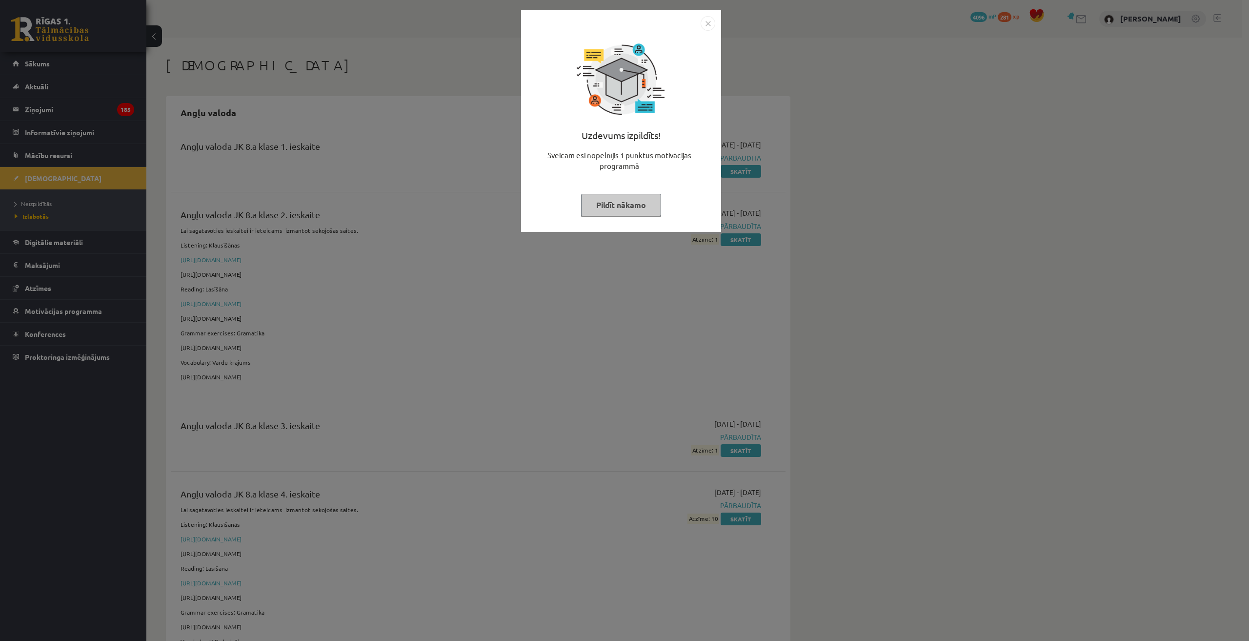
click at [710, 20] on img "Close" at bounding box center [708, 23] width 15 height 15
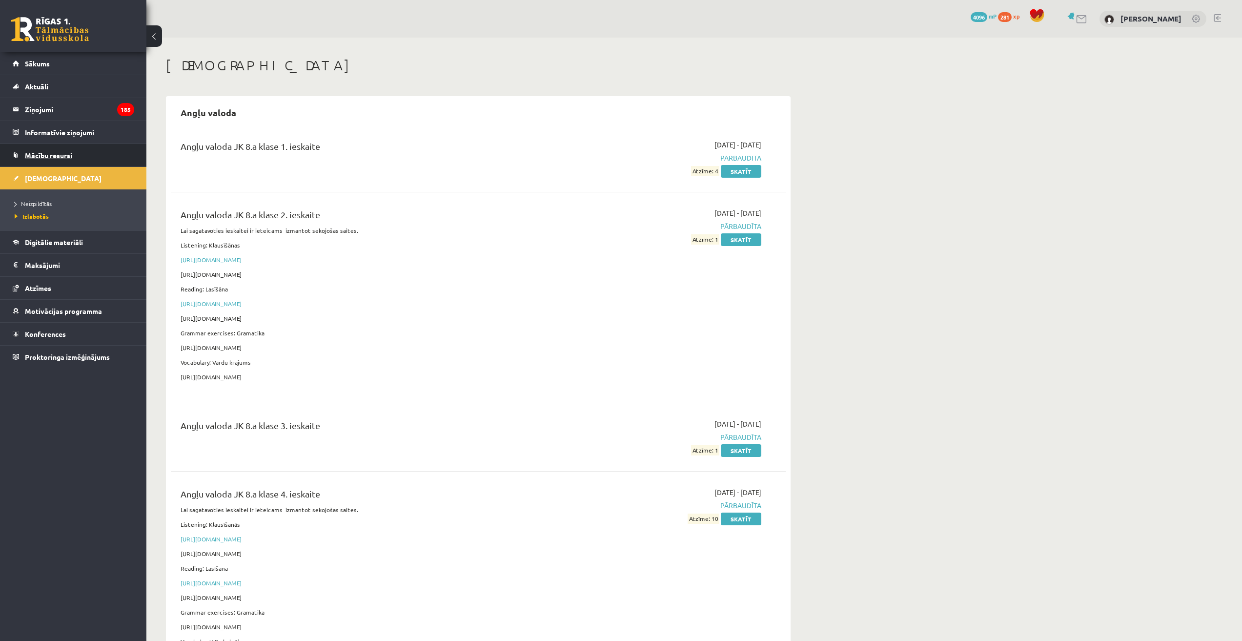
click at [66, 153] on span "Mācību resursi" at bounding box center [48, 155] width 47 height 9
